Goal: Transaction & Acquisition: Subscribe to service/newsletter

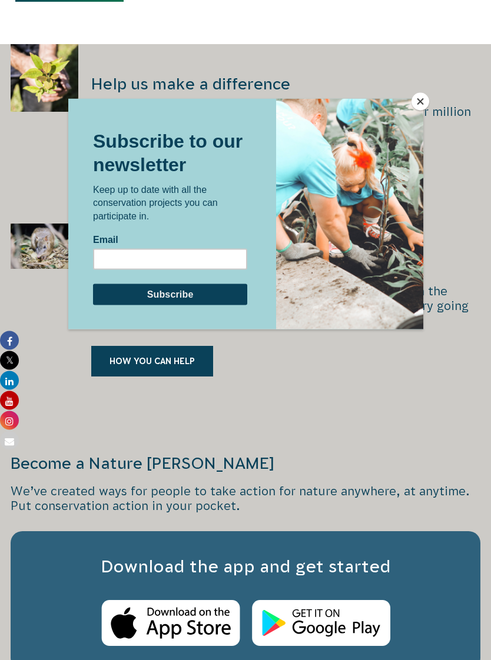
scroll to position [1280, 0]
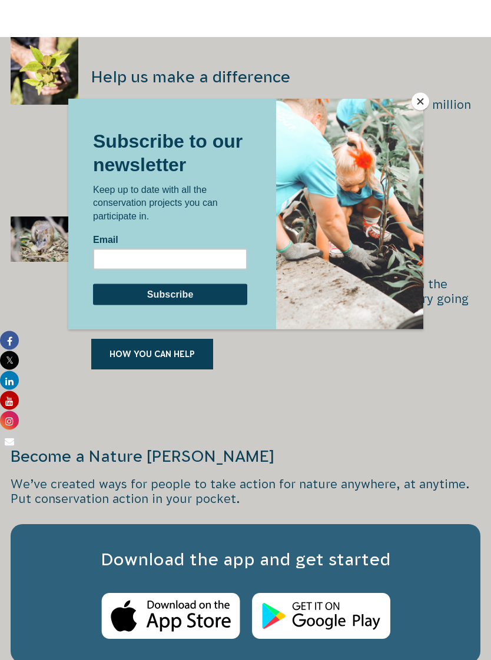
click at [421, 107] on button "Close" at bounding box center [420, 102] width 18 height 18
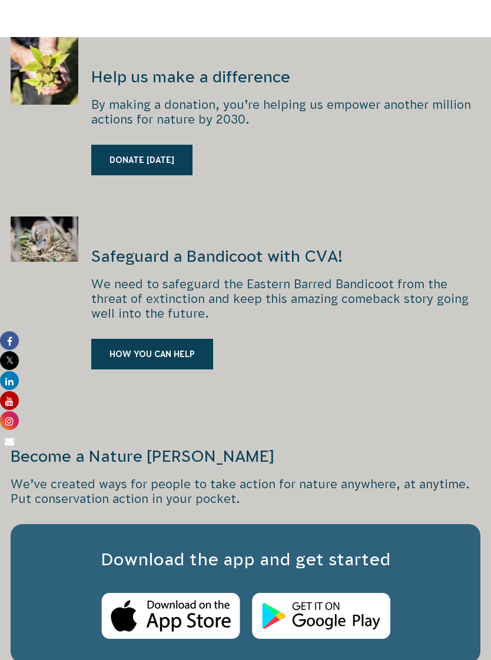
click at [191, 348] on link "HOW YOU CAN HELP" at bounding box center [152, 354] width 122 height 31
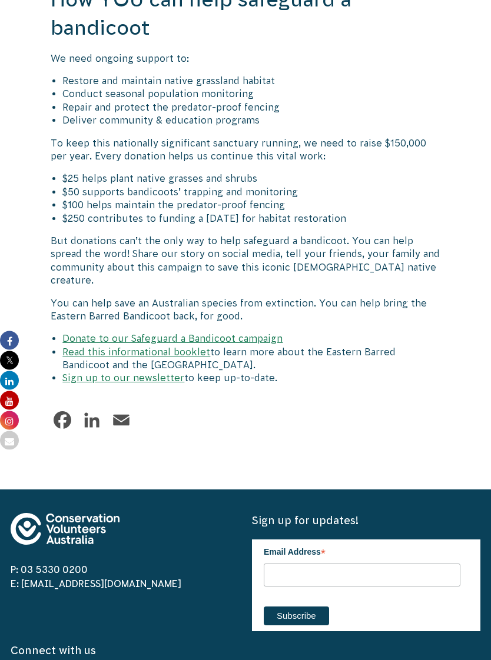
scroll to position [1840, 0]
click at [166, 372] on link "Sign up to our newsletter" at bounding box center [123, 377] width 122 height 11
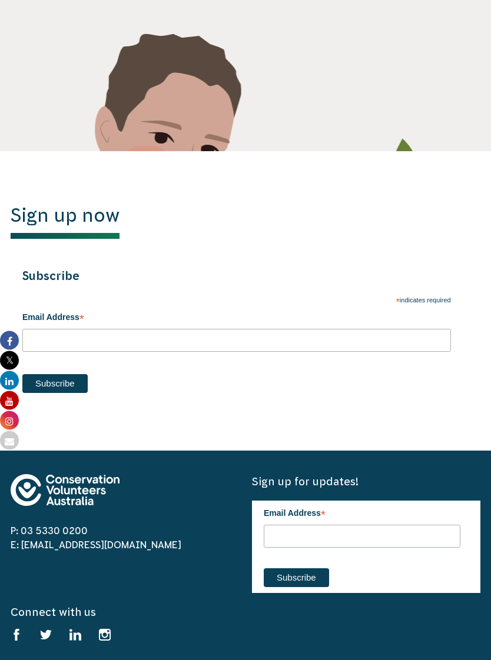
scroll to position [408, 0]
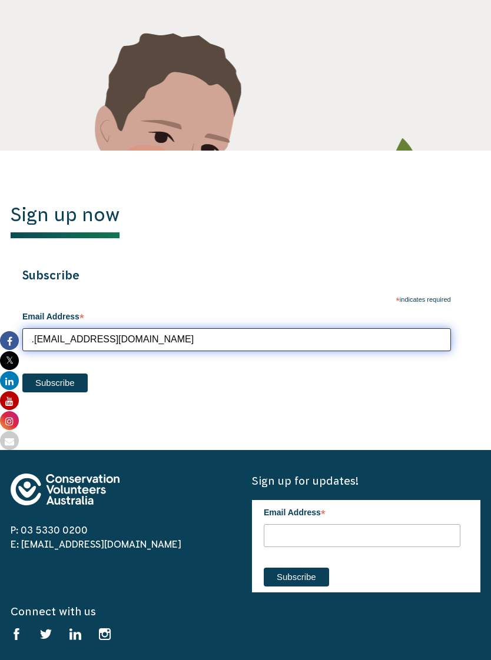
click at [36, 339] on input ".[EMAIL_ADDRESS][DOMAIN_NAME]" at bounding box center [236, 339] width 428 height 23
type input "[EMAIL_ADDRESS][DOMAIN_NAME]"
click at [55, 382] on input "Subscribe" at bounding box center [54, 383] width 65 height 19
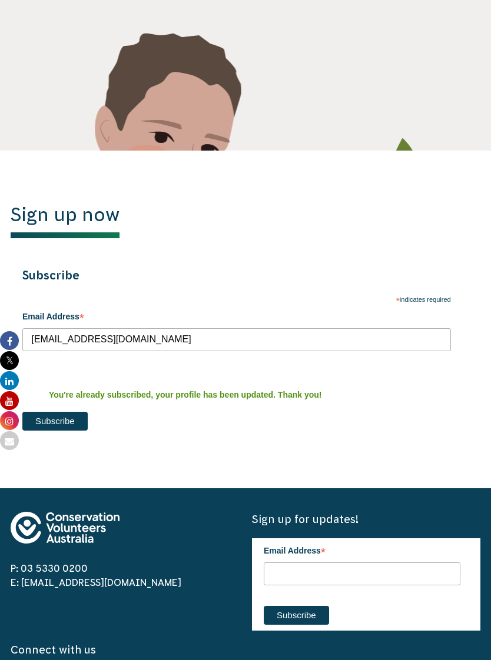
click at [461, 85] on div "Stay informed Keep your finger on the pulse with our fortnightly newsletters at…" at bounding box center [245, 15] width 482 height 269
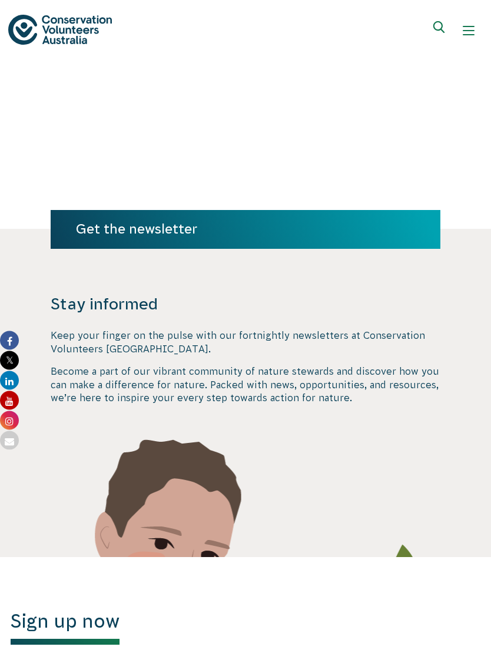
scroll to position [2, 0]
